Goal: Transaction & Acquisition: Purchase product/service

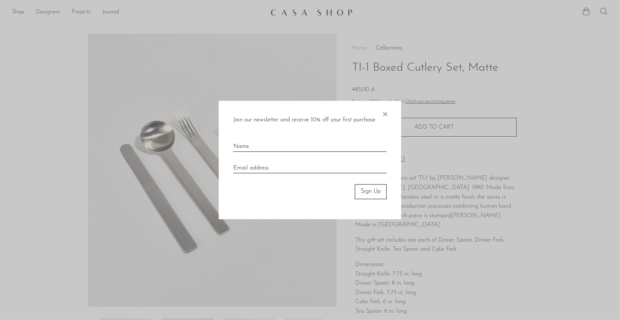
click at [385, 111] on span "×" at bounding box center [384, 112] width 7 height 23
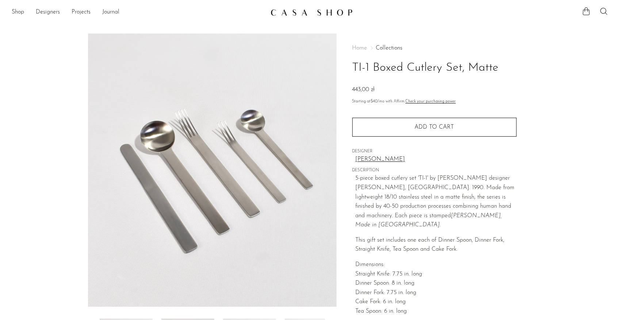
click at [388, 47] on link "Collections" at bounding box center [389, 48] width 27 height 6
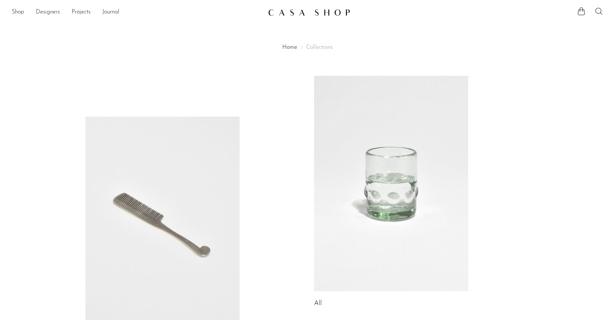
click at [602, 13] on icon at bounding box center [598, 11] width 9 height 9
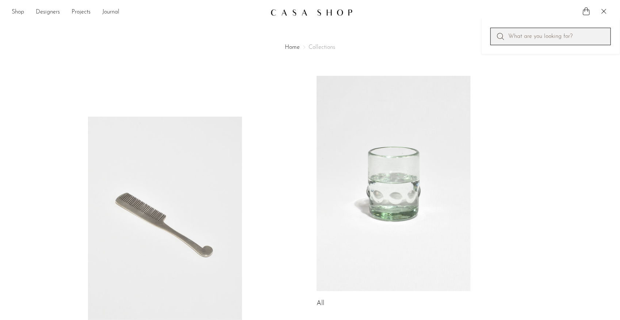
click at [525, 37] on input "Perform a search" at bounding box center [550, 37] width 120 height 18
type input "cuttlery"
